Goal: Communication & Community: Ask a question

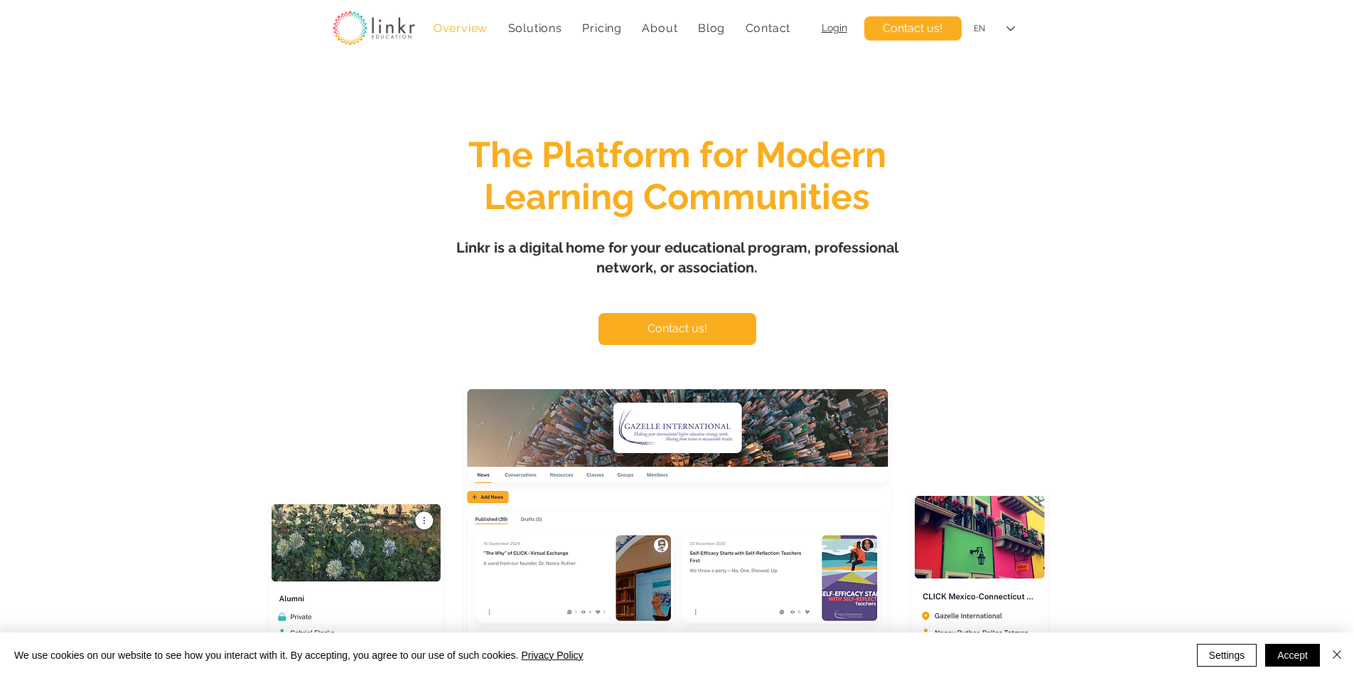
click at [120, 313] on div "main content" at bounding box center [677, 422] width 1354 height 716
click at [772, 28] on span "Contact" at bounding box center [769, 28] width 46 height 14
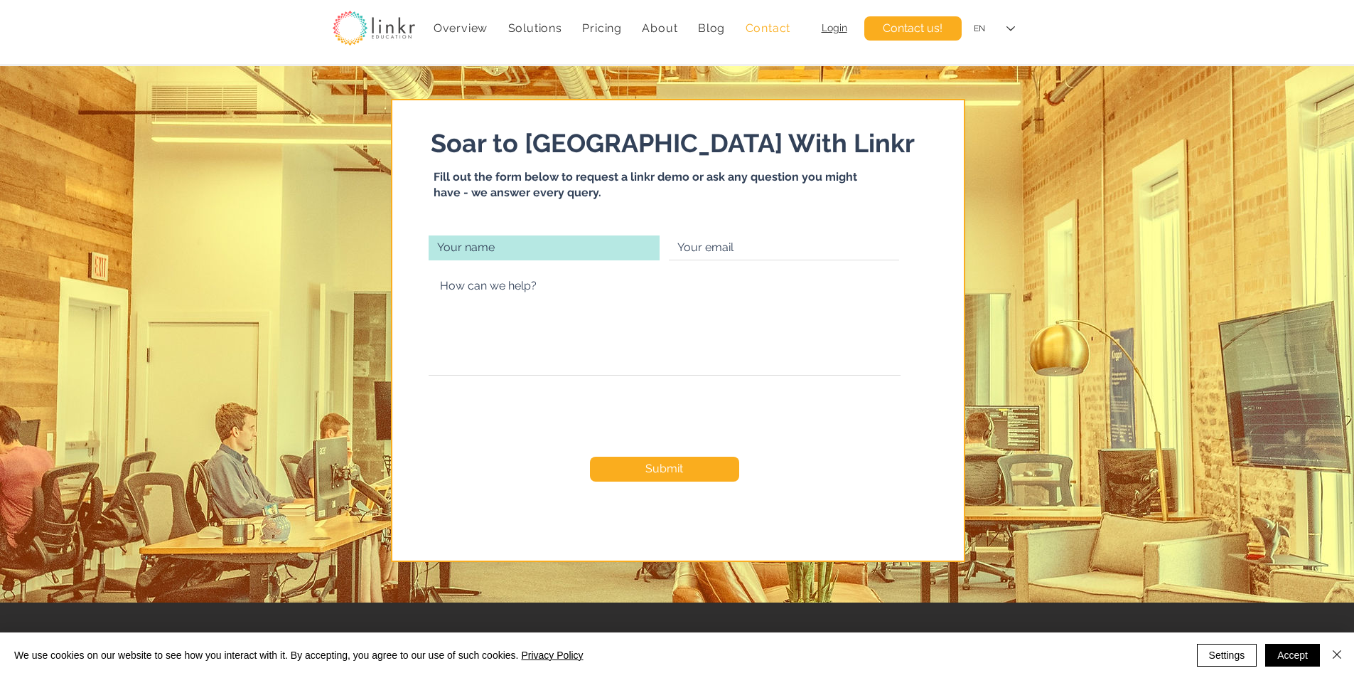
click at [565, 247] on input "main content" at bounding box center [544, 247] width 231 height 25
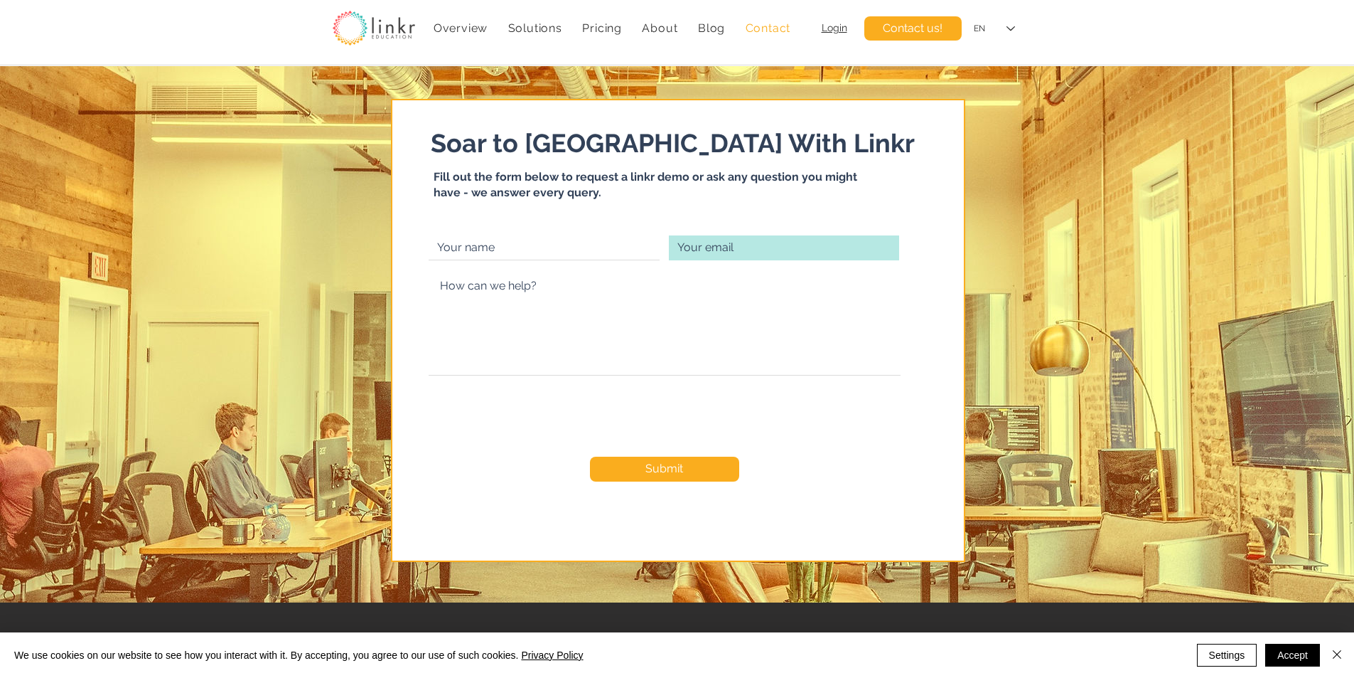
click at [805, 254] on input "main content" at bounding box center [784, 247] width 230 height 25
type input "[EMAIL_ADDRESS][DOMAIN_NAME]"
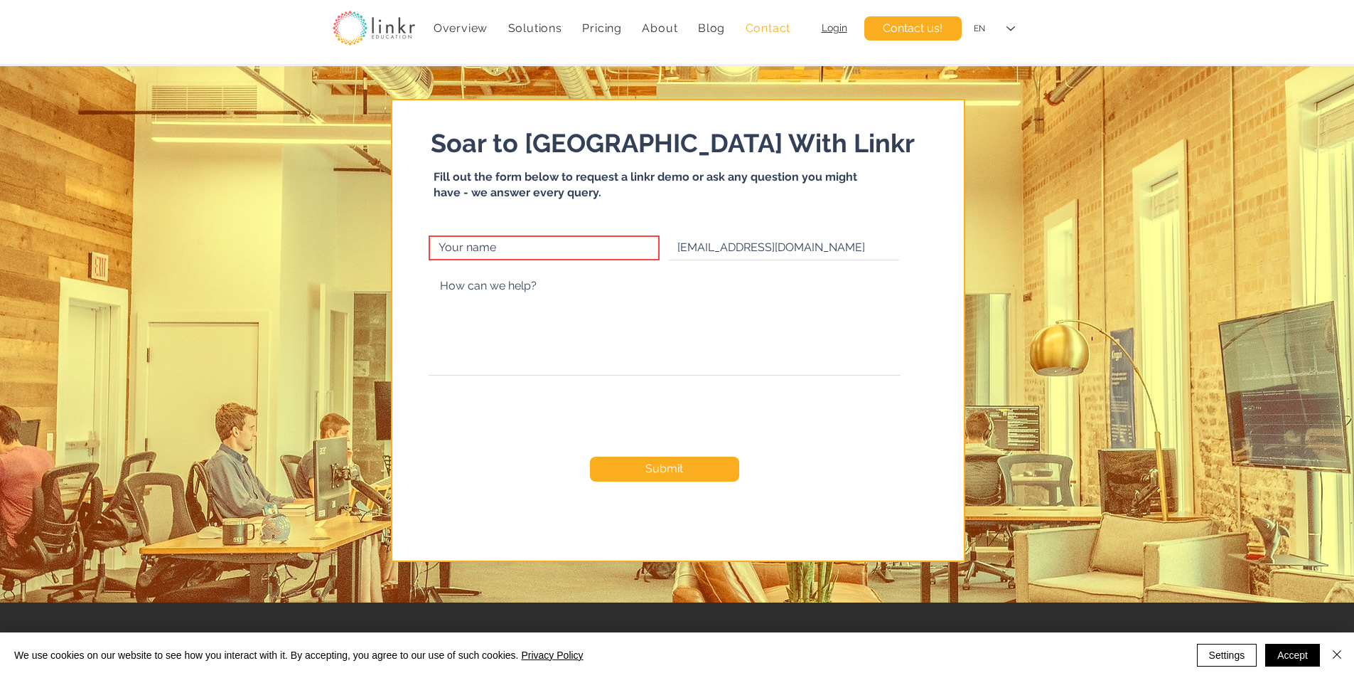
click at [545, 240] on input "main content" at bounding box center [544, 247] width 231 height 25
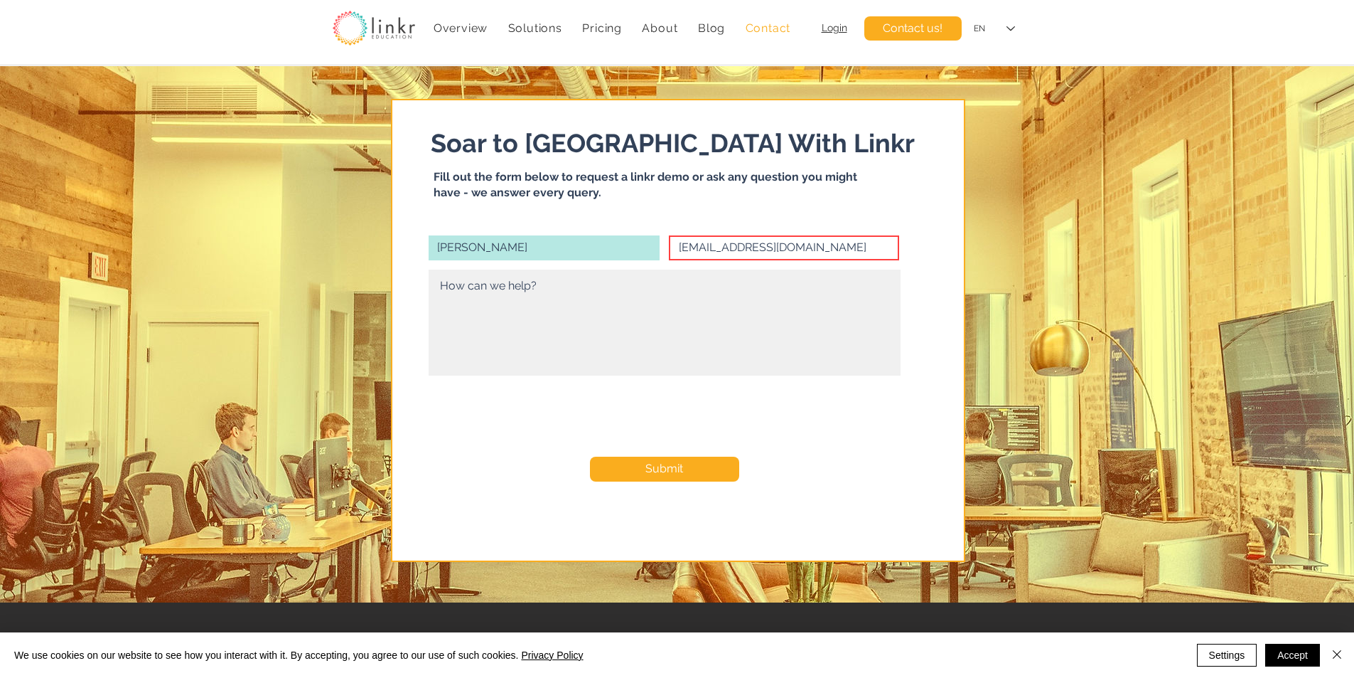
type input "[PERSON_NAME]"
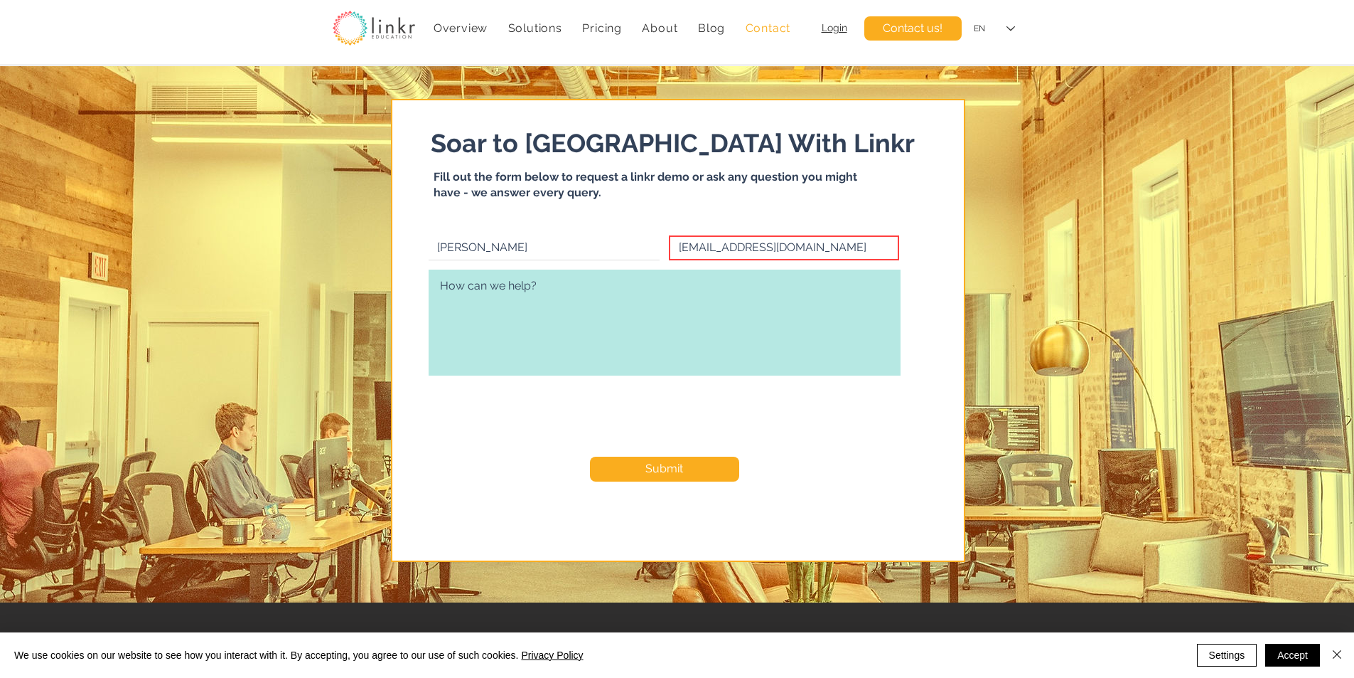
click at [550, 341] on textarea "main content" at bounding box center [665, 322] width 472 height 106
paste textarea "Hello, As businesses expand, accurate and reliable market research data becomes…"
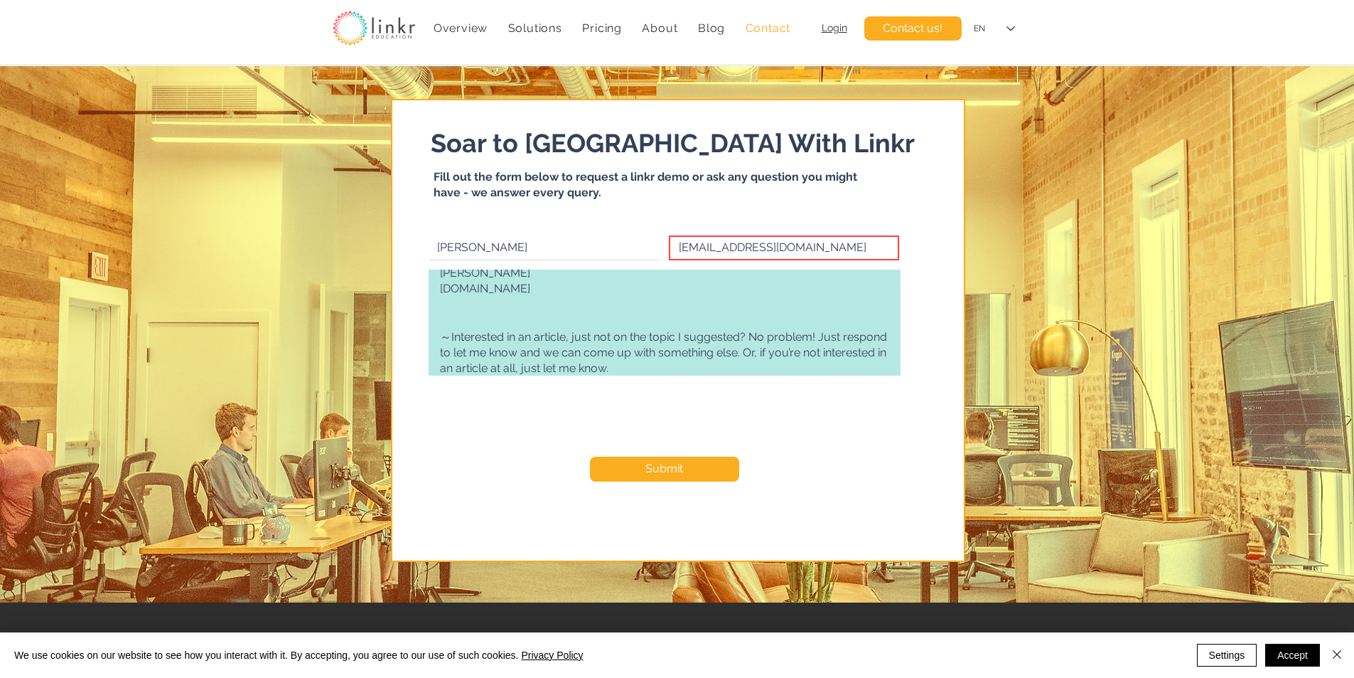
scroll to position [181, 0]
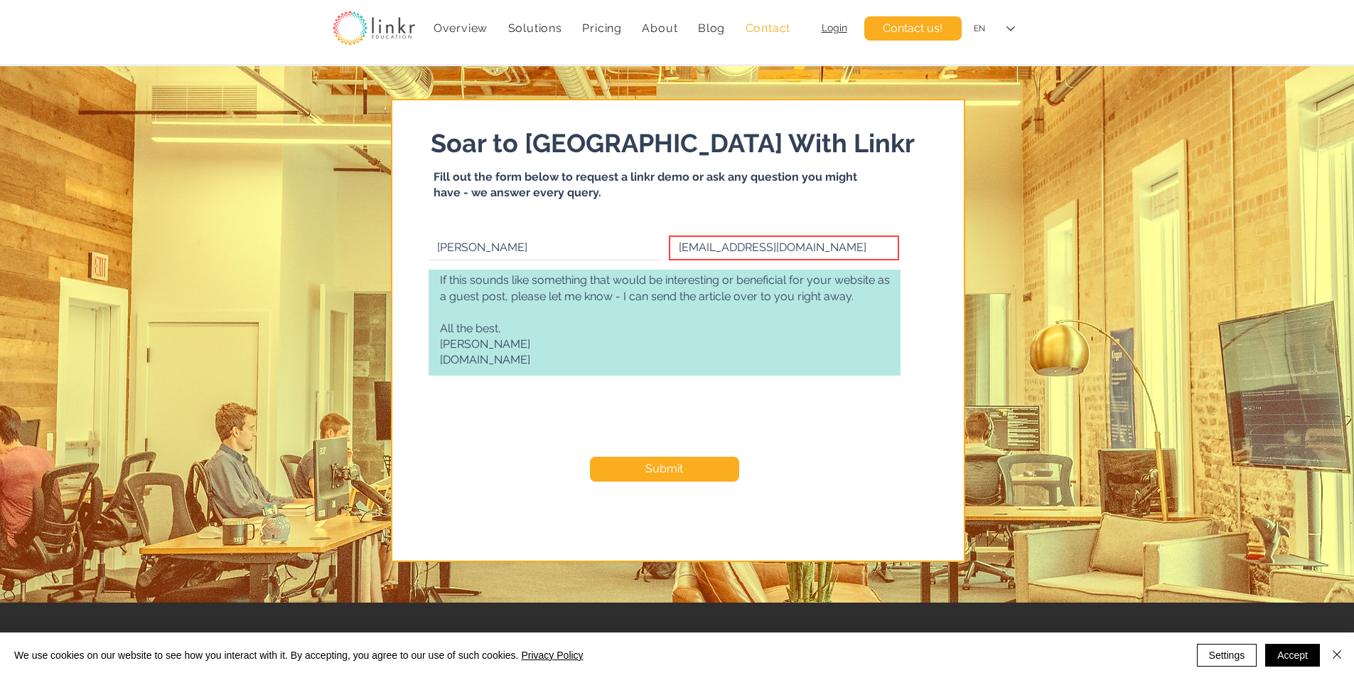
type textarea "Hello, As businesses expand, accurate and reliable market research data becomes…"
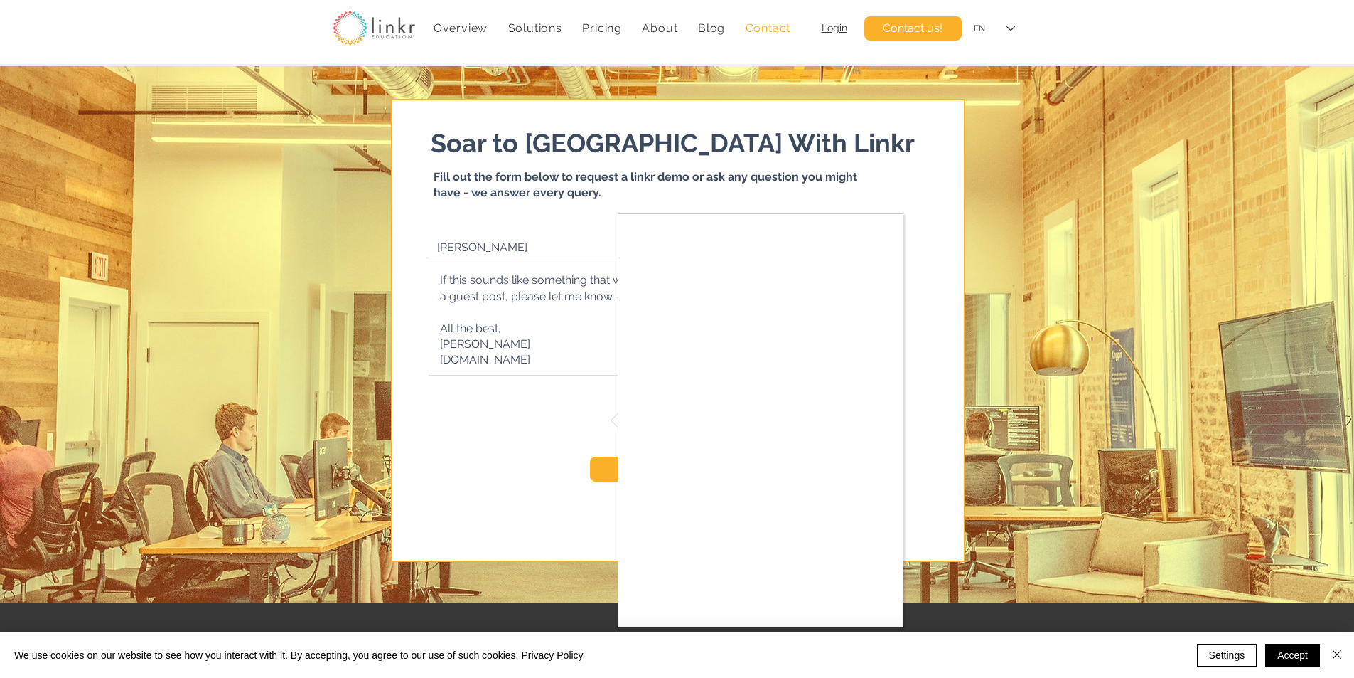
checkbox input "true"
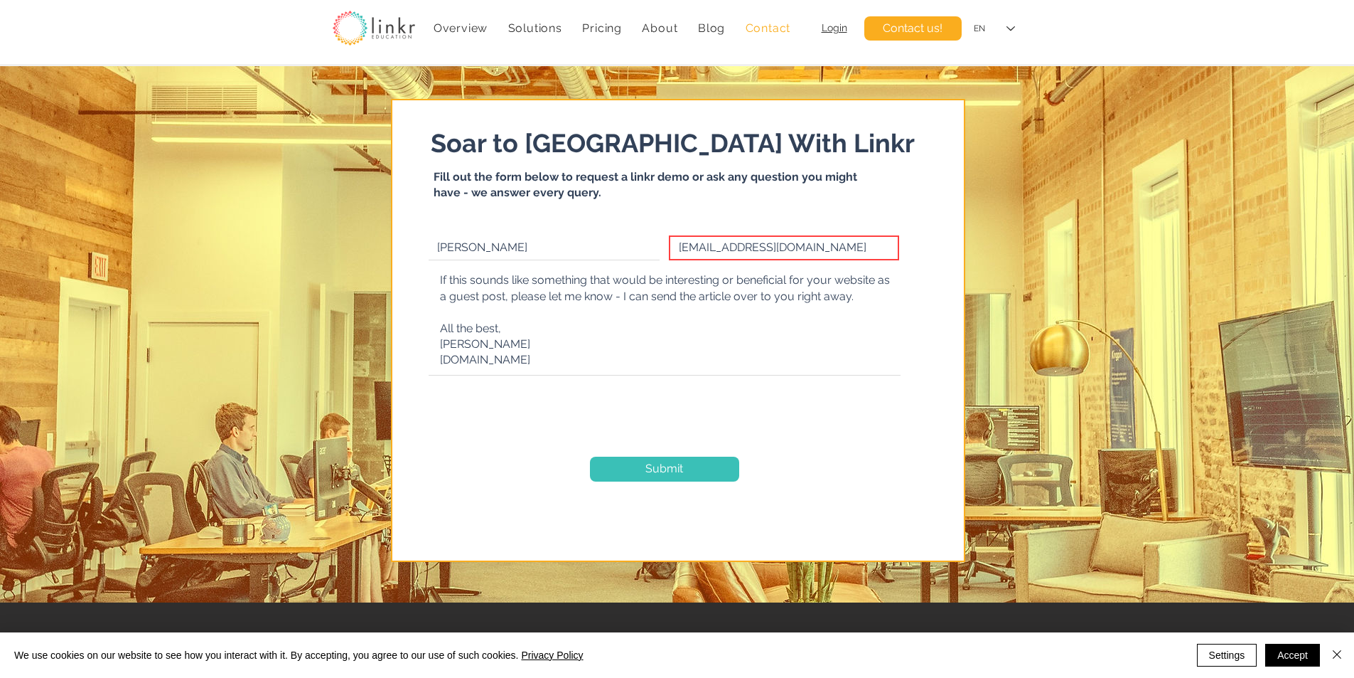
click at [682, 471] on span "Submit" at bounding box center [665, 469] width 38 height 16
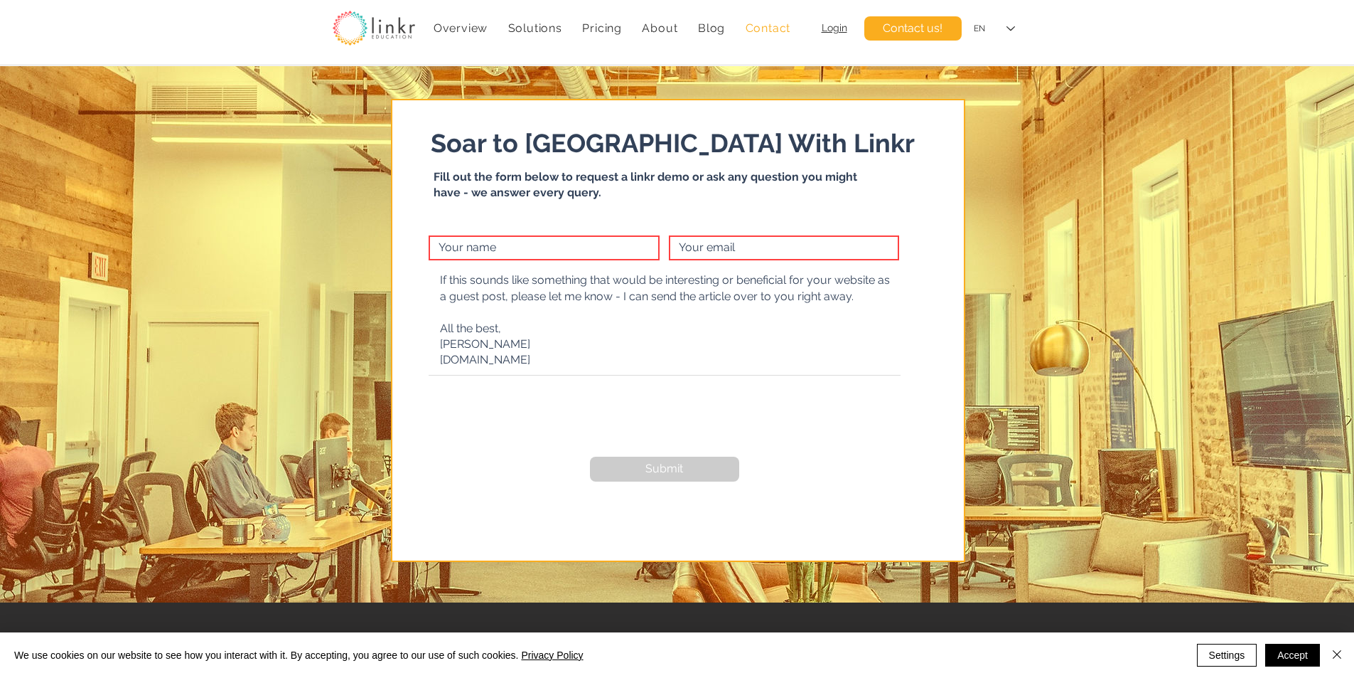
checkbox input "false"
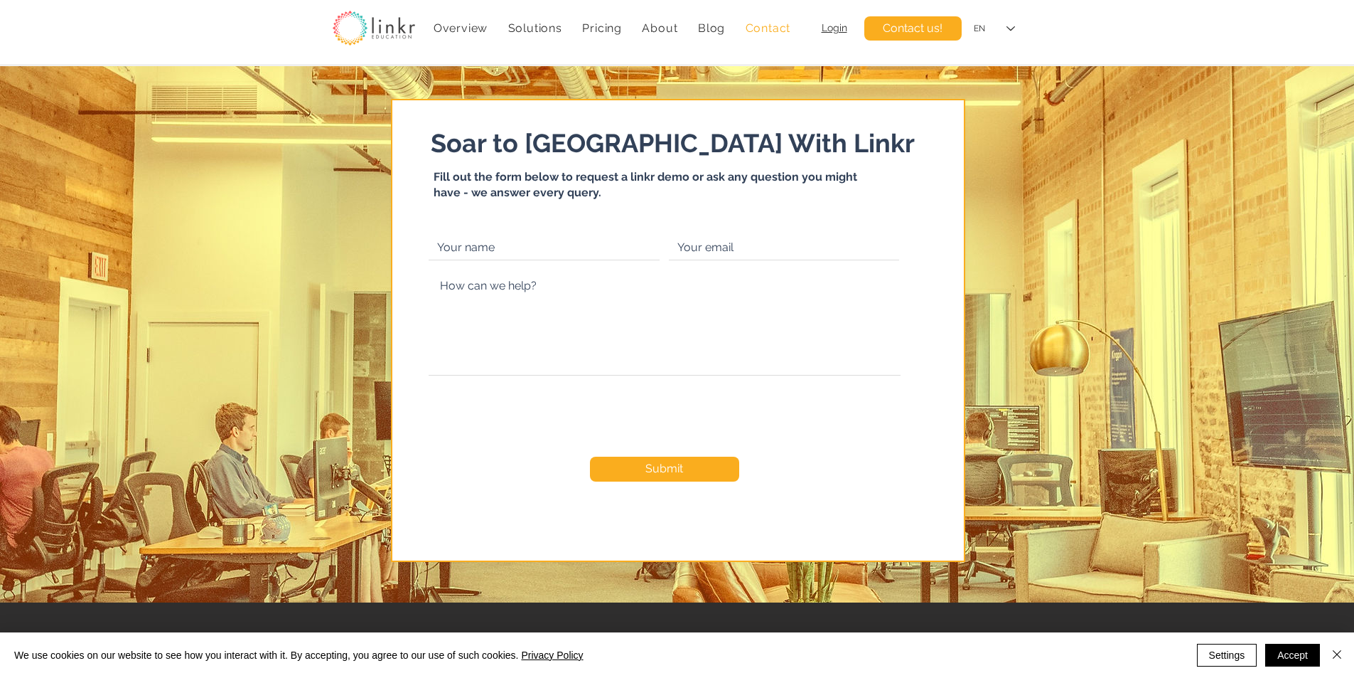
scroll to position [0, 0]
